Goal: Task Accomplishment & Management: Use online tool/utility

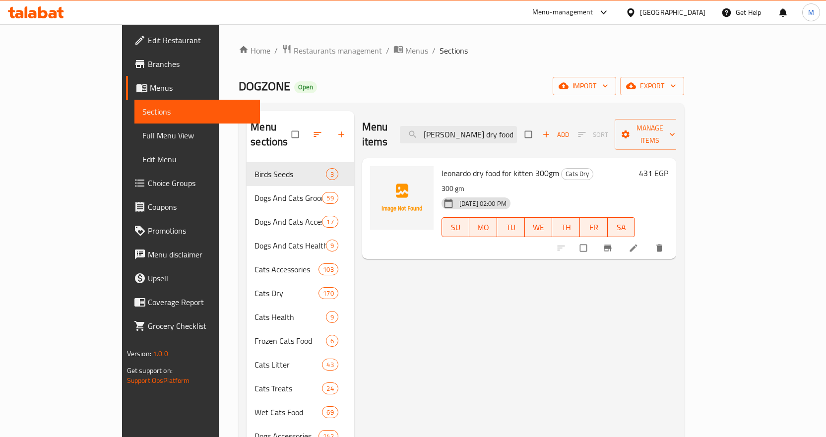
click at [30, 3] on div at bounding box center [36, 12] width 72 height 20
click at [34, 8] on icon at bounding box center [36, 12] width 56 height 12
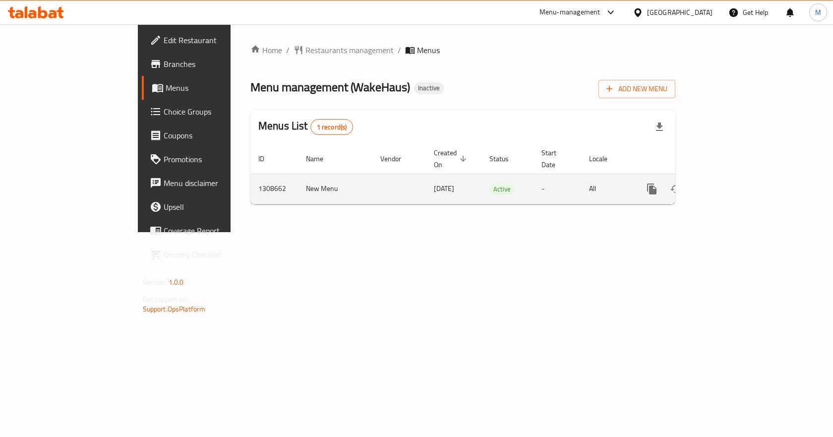
click at [728, 185] on icon "enhanced table" at bounding box center [723, 189] width 9 height 9
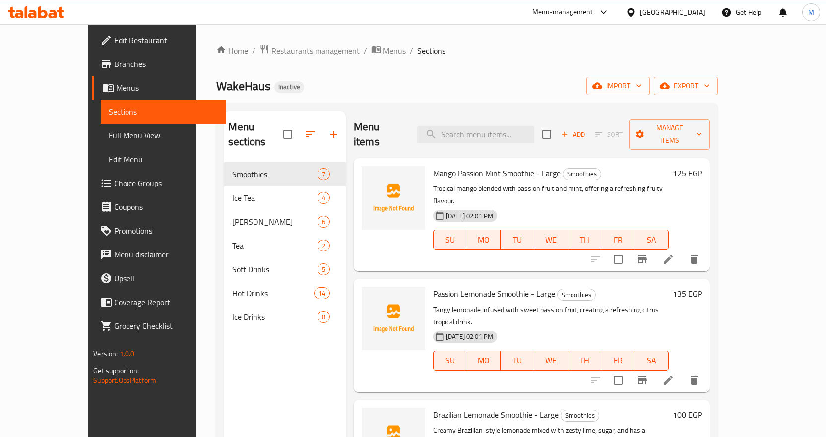
click at [109, 137] on span "Full Menu View" at bounding box center [164, 135] width 110 height 12
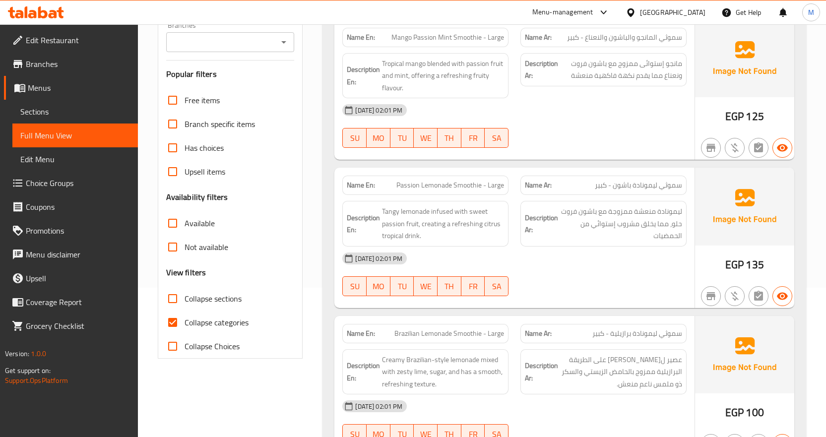
scroll to position [198, 0]
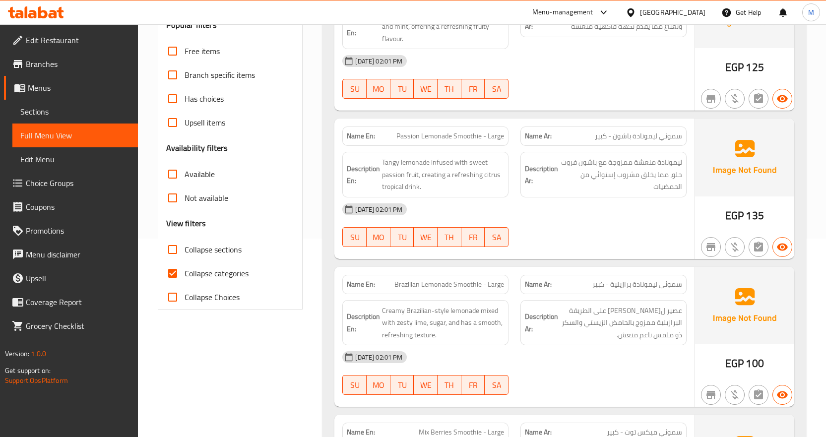
click at [228, 273] on span "Collapse categories" at bounding box center [217, 273] width 64 height 12
click at [185, 273] on input "Collapse categories" at bounding box center [173, 273] width 24 height 24
checkbox input "false"
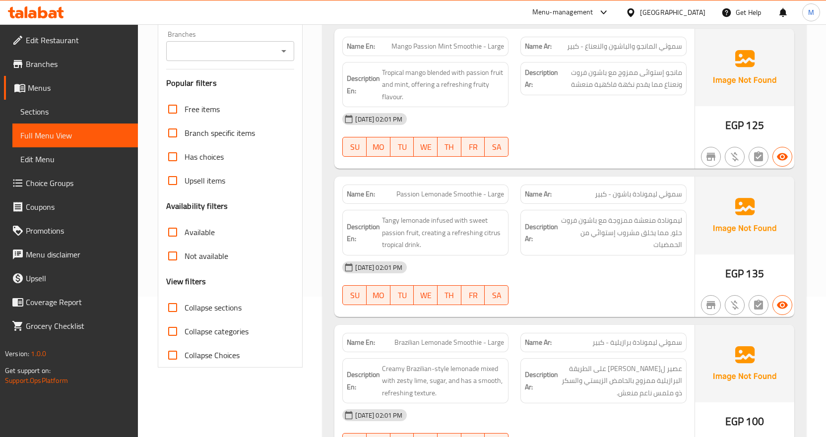
scroll to position [0, 0]
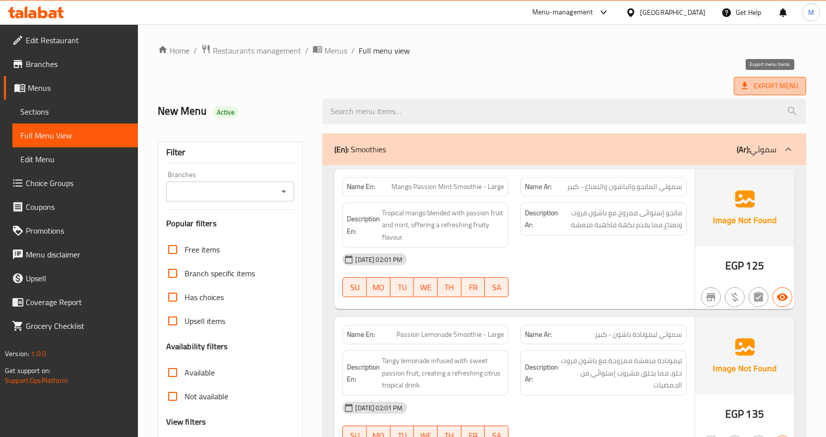
click at [762, 87] on span "Export Menu" at bounding box center [769, 86] width 57 height 12
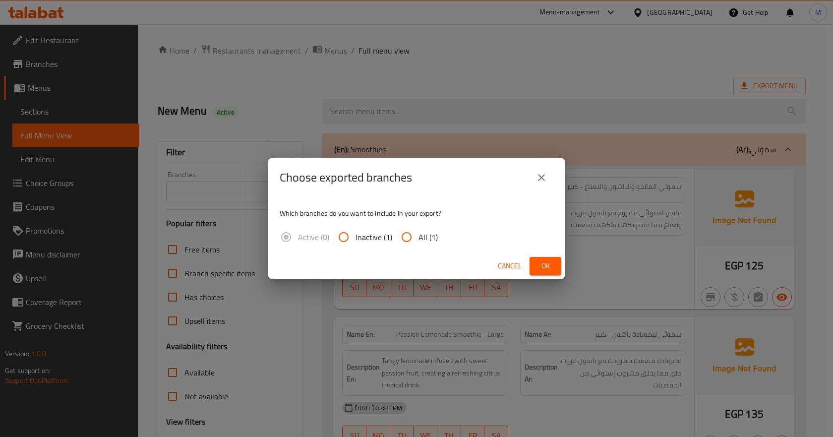
click at [425, 238] on span "All (1)" at bounding box center [428, 237] width 19 height 12
click at [419, 238] on input "All (1)" at bounding box center [407, 237] width 24 height 24
radio input "true"
click at [535, 265] on button "Ok" at bounding box center [546, 266] width 32 height 18
